Goal: Task Accomplishment & Management: Manage account settings

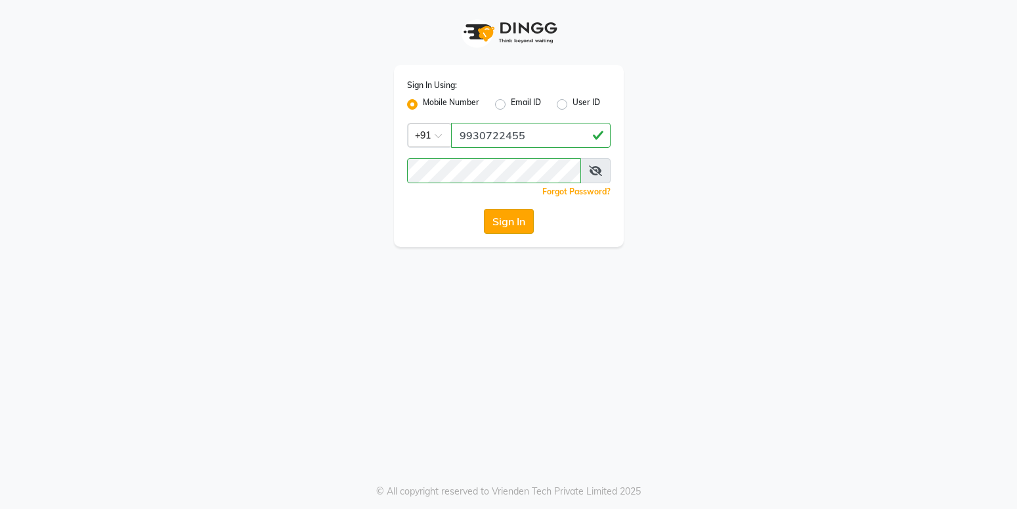
click at [511, 229] on button "Sign In" at bounding box center [509, 221] width 50 height 25
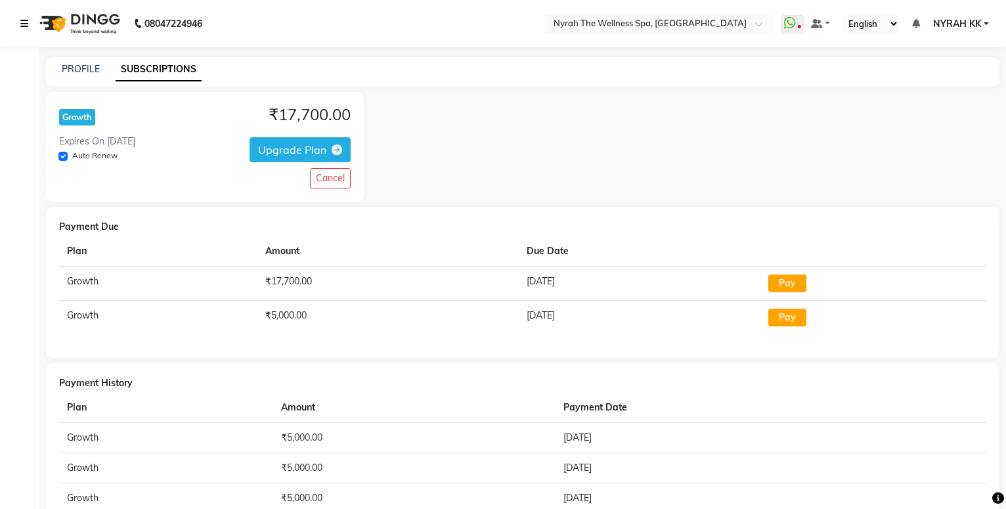
click at [28, 20] on icon at bounding box center [24, 23] width 8 height 9
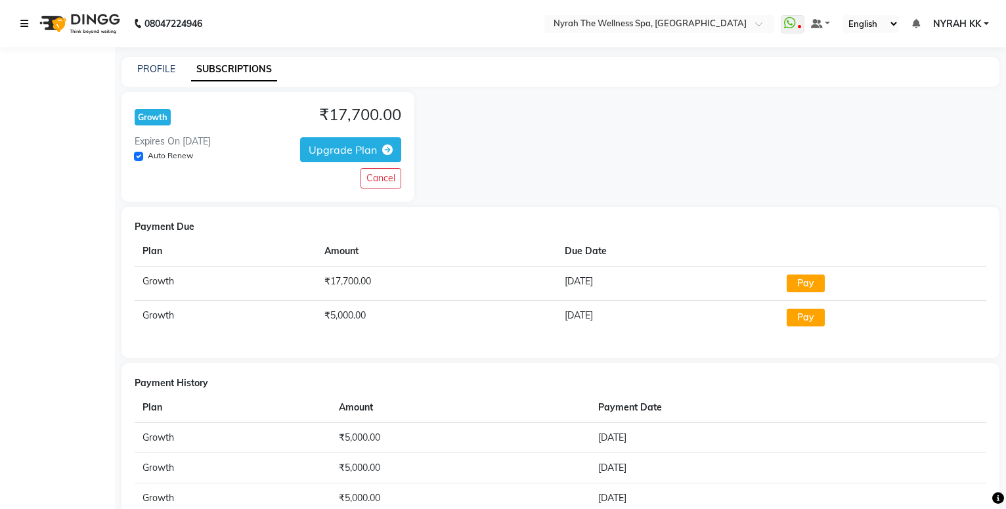
click at [24, 27] on icon at bounding box center [24, 23] width 8 height 9
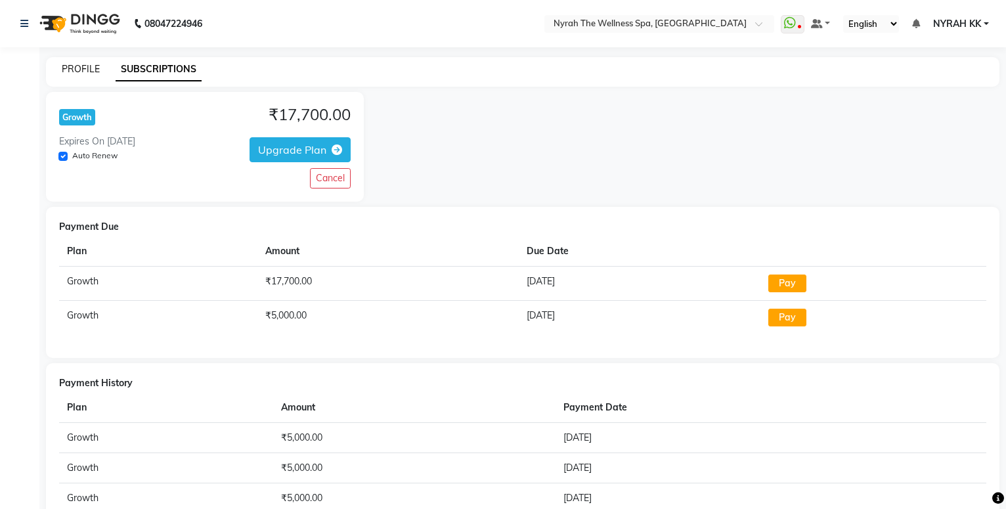
click at [76, 71] on link "PROFILE" at bounding box center [81, 69] width 38 height 12
click at [76, 72] on link "PROFILE" at bounding box center [81, 69] width 38 height 12
click at [77, 72] on link "PROFILE" at bounding box center [81, 69] width 38 height 12
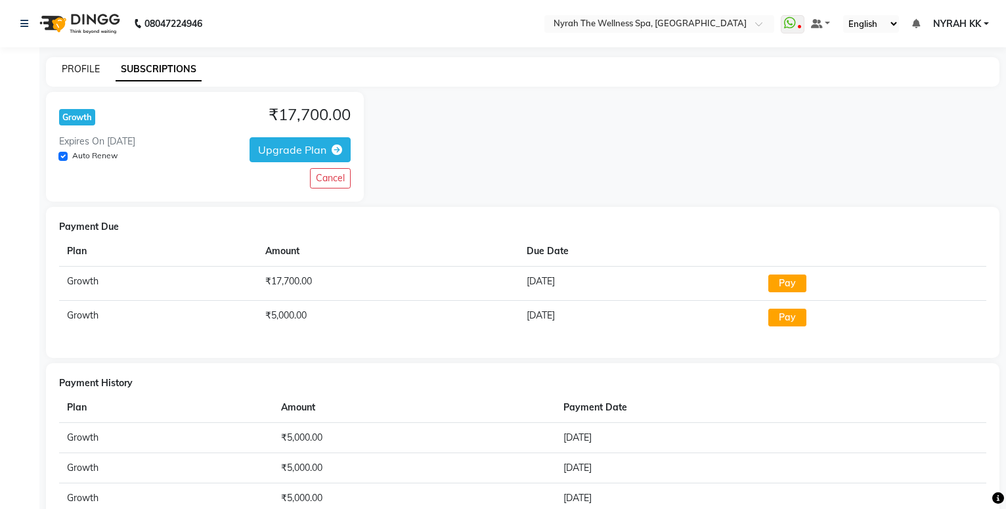
click at [78, 72] on link "PROFILE" at bounding box center [81, 69] width 38 height 12
click at [79, 72] on link "PROFILE" at bounding box center [81, 69] width 38 height 12
click at [80, 72] on link "PROFILE" at bounding box center [81, 69] width 38 height 12
click at [80, 73] on link "PROFILE" at bounding box center [81, 69] width 38 height 12
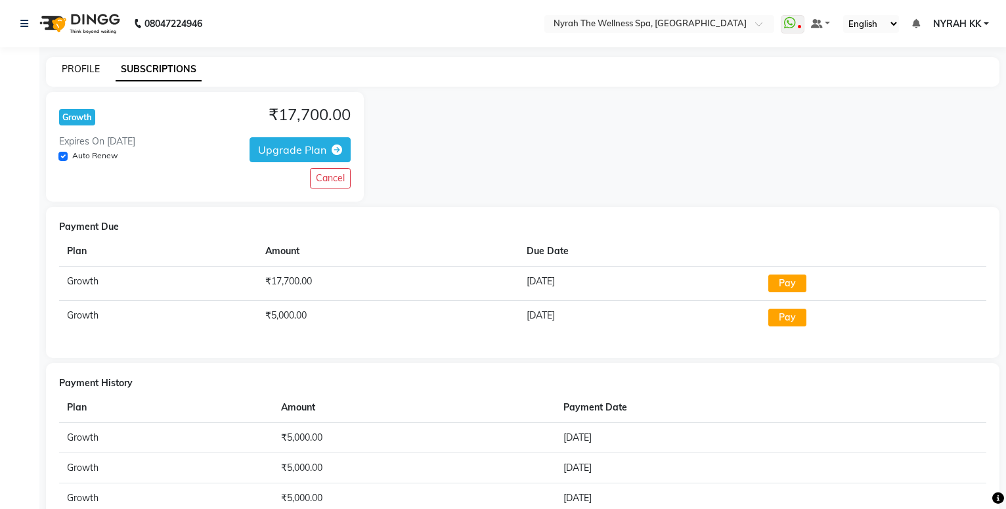
click at [80, 73] on link "PROFILE" at bounding box center [81, 69] width 38 height 12
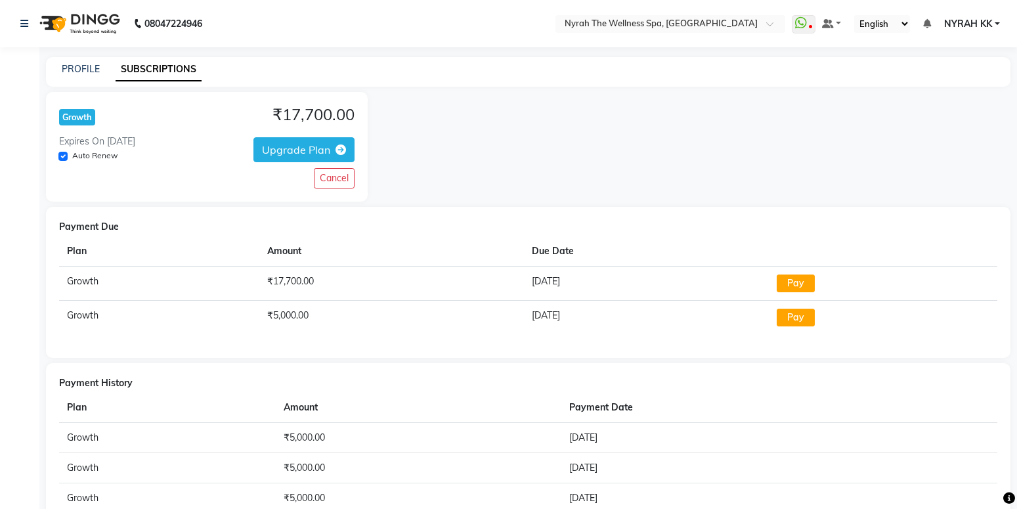
select select "en"
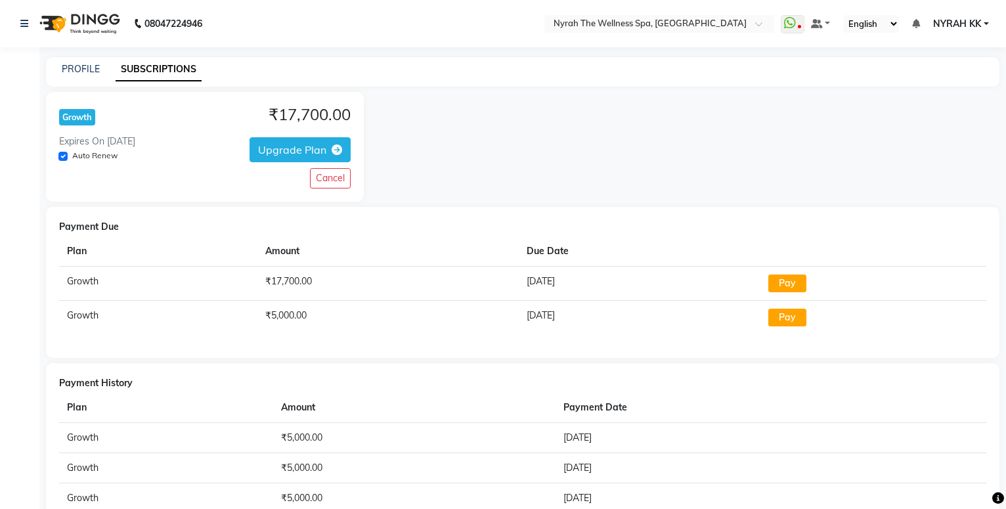
click at [983, 19] on link "NYRAH KK" at bounding box center [961, 24] width 56 height 14
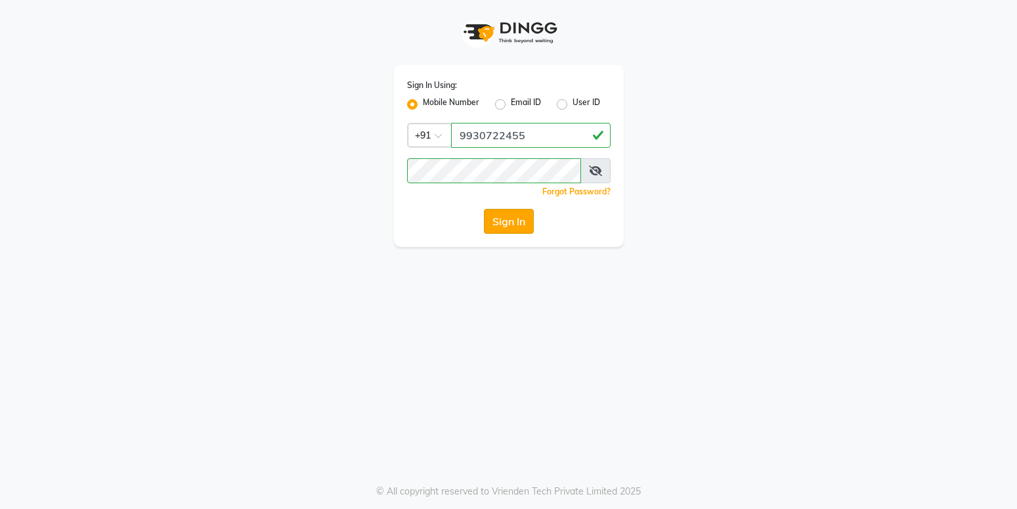
drag, startPoint x: 0, startPoint y: 0, endPoint x: 516, endPoint y: 223, distance: 562.2
click at [516, 223] on button "Sign In" at bounding box center [509, 221] width 50 height 25
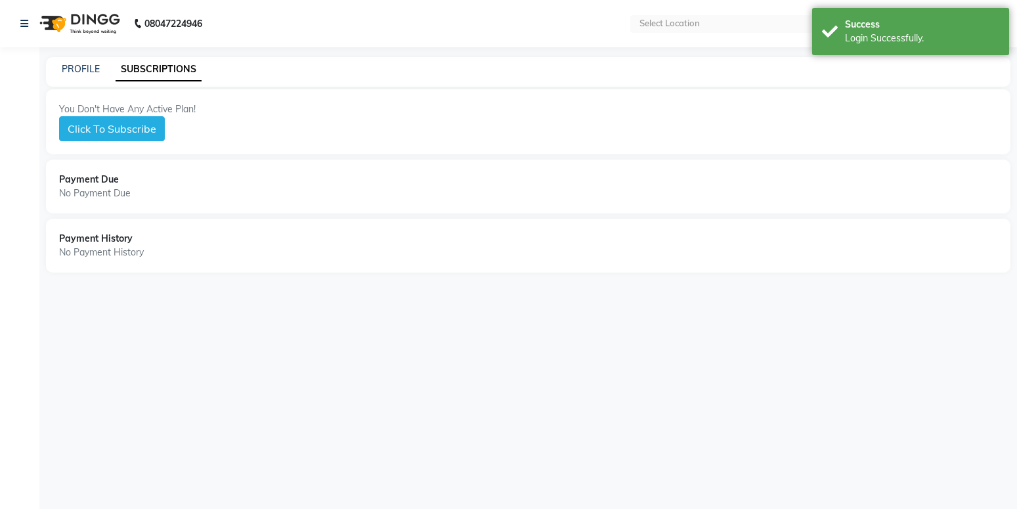
select select "en"
